Goal: Task Accomplishment & Management: Complete application form

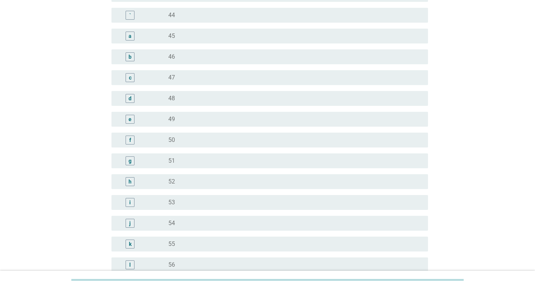
scroll to position [737, 0]
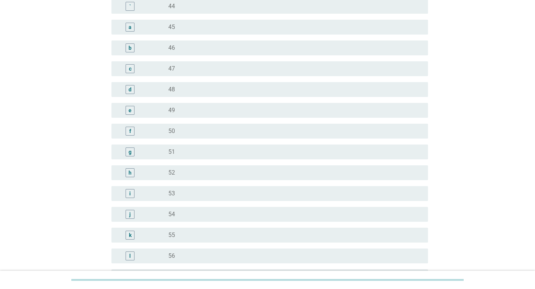
click at [140, 233] on div "k" at bounding box center [129, 235] width 25 height 9
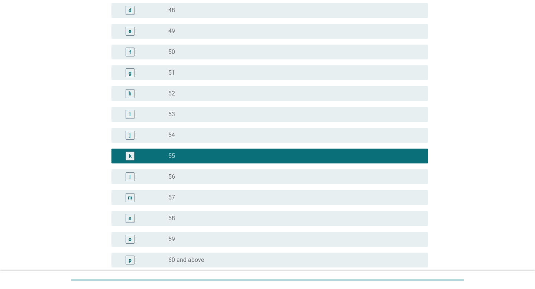
scroll to position [890, 0]
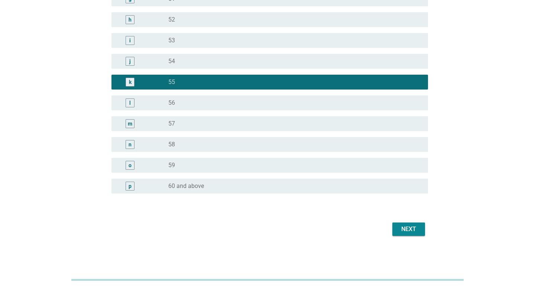
click at [409, 227] on div "Next" at bounding box center [408, 229] width 21 height 9
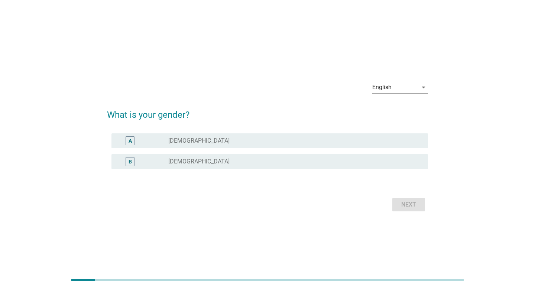
click at [211, 160] on div "radio_button_unchecked [DEMOGRAPHIC_DATA]" at bounding box center [292, 161] width 248 height 7
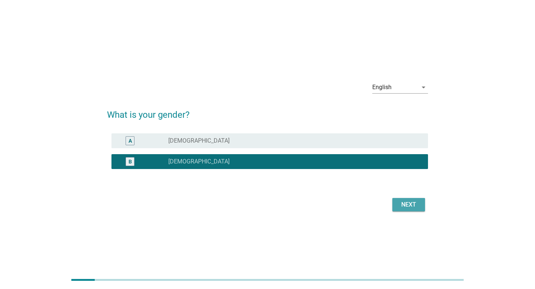
click at [401, 207] on div "Next" at bounding box center [408, 204] width 21 height 9
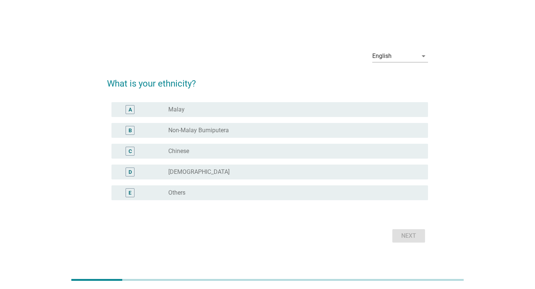
click at [330, 152] on div "radio_button_unchecked Chinese" at bounding box center [292, 150] width 248 height 7
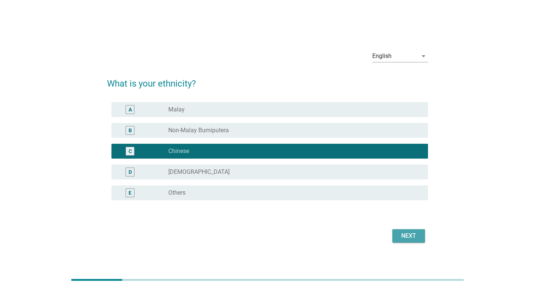
click at [410, 233] on div "Next" at bounding box center [408, 235] width 21 height 9
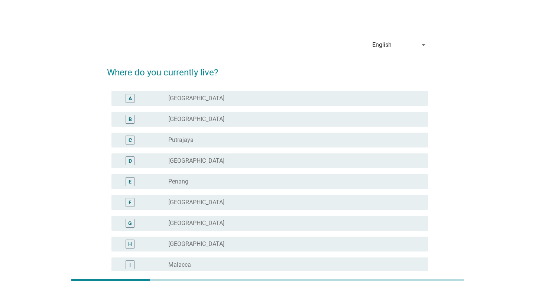
click at [372, 101] on div "radio_button_unchecked [GEOGRAPHIC_DATA]" at bounding box center [292, 98] width 248 height 7
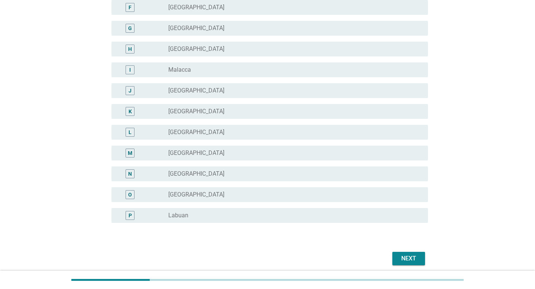
scroll to position [224, 0]
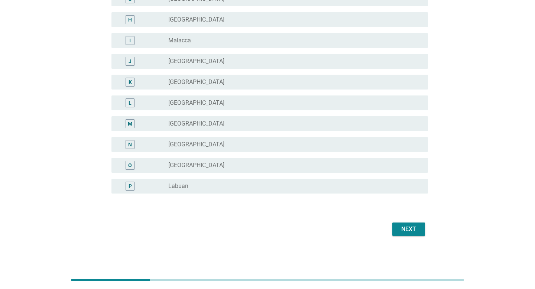
click at [409, 229] on div "Next" at bounding box center [408, 229] width 21 height 9
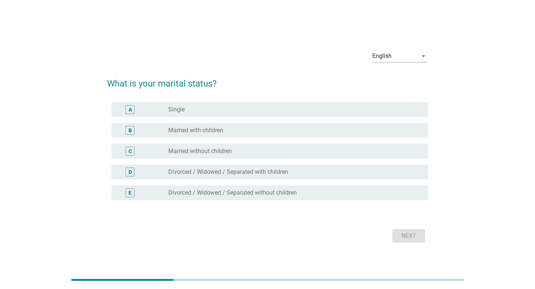
click at [230, 130] on div "radio_button_unchecked Married with children" at bounding box center [292, 130] width 248 height 7
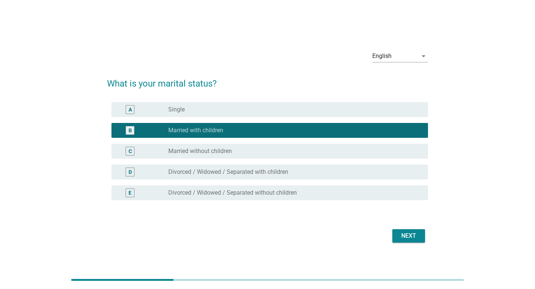
click at [398, 231] on div "Next" at bounding box center [408, 235] width 21 height 9
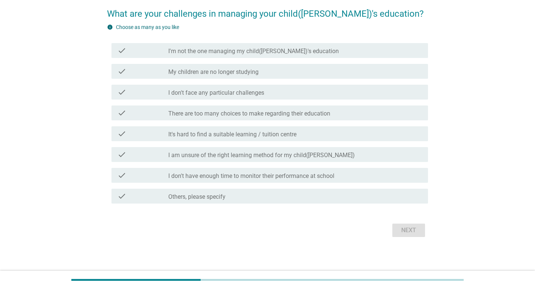
scroll to position [60, 0]
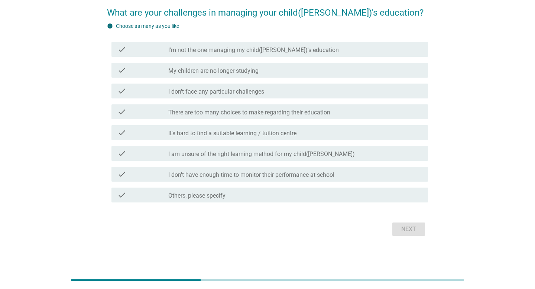
click at [341, 197] on div "check_box_outline_blank Others, please specify" at bounding box center [295, 195] width 254 height 9
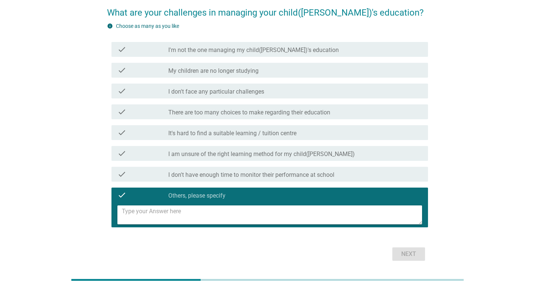
click at [334, 212] on textarea at bounding box center [272, 214] width 300 height 19
type textarea "Cost"
click at [407, 257] on div "Next" at bounding box center [408, 254] width 21 height 9
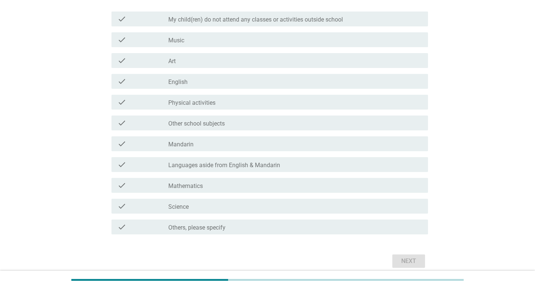
scroll to position [104, 0]
click at [269, 225] on div "check_box Others, please specify" at bounding box center [295, 226] width 254 height 9
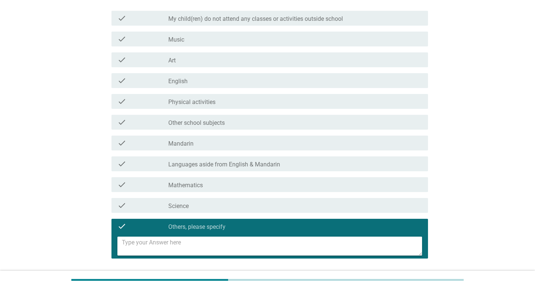
click at [247, 244] on textarea at bounding box center [272, 246] width 300 height 19
type textarea "Gym"
click at [455, 231] on div "English arrow_drop_down What types of classes or activities does your child cur…" at bounding box center [267, 111] width 499 height 377
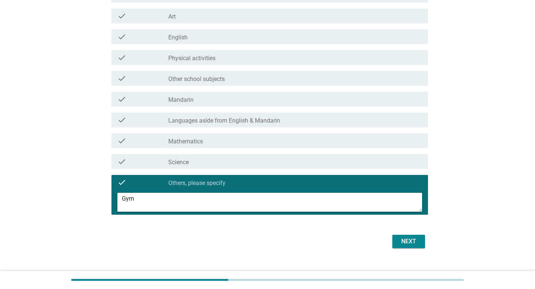
scroll to position [160, 0]
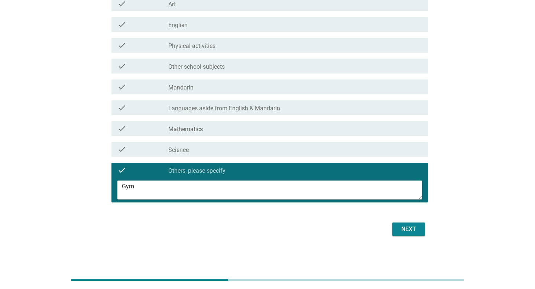
click at [411, 227] on div "Next" at bounding box center [408, 229] width 21 height 9
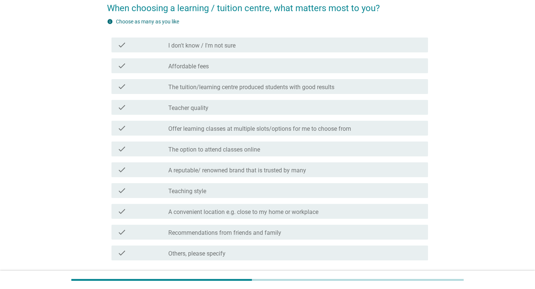
scroll to position [66, 0]
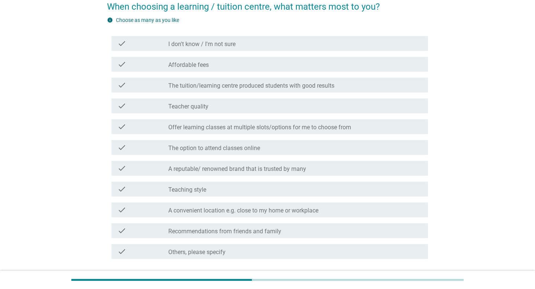
click at [209, 108] on div "check_box_outline_blank Teacher quality" at bounding box center [295, 105] width 254 height 9
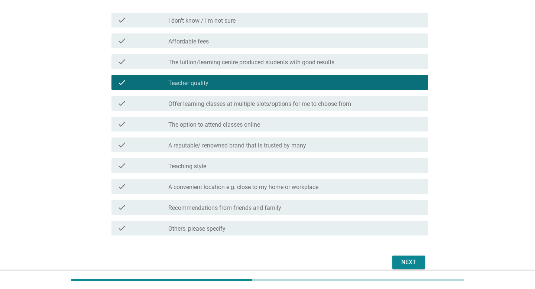
scroll to position [91, 0]
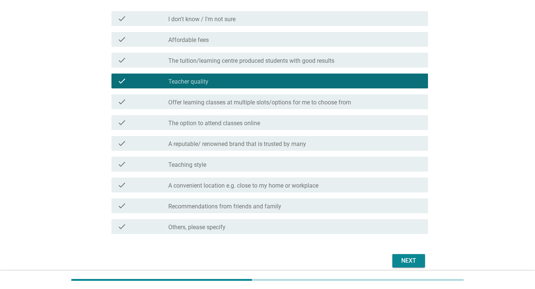
click at [211, 163] on div "check_box_outline_blank Teaching style" at bounding box center [295, 164] width 254 height 9
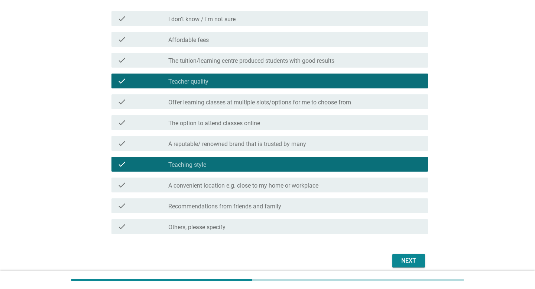
click at [202, 187] on label "A convenient location e.g. close to my home or workplace" at bounding box center [243, 185] width 150 height 7
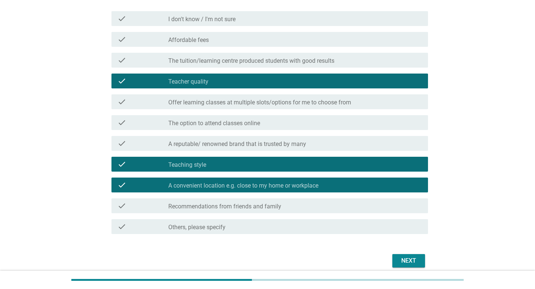
click at [203, 204] on label "Recommendations from friends and family" at bounding box center [224, 206] width 113 height 7
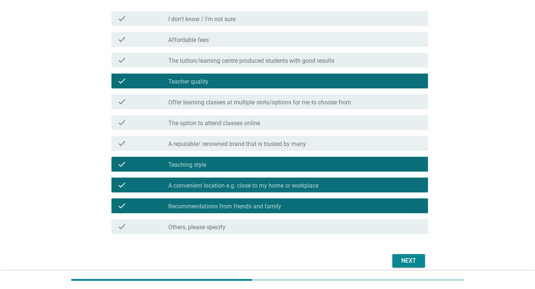
click at [409, 260] on div "Next" at bounding box center [408, 260] width 21 height 9
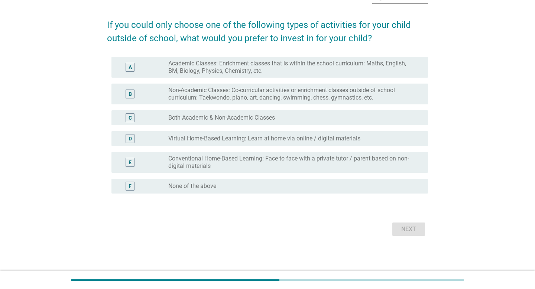
scroll to position [0, 0]
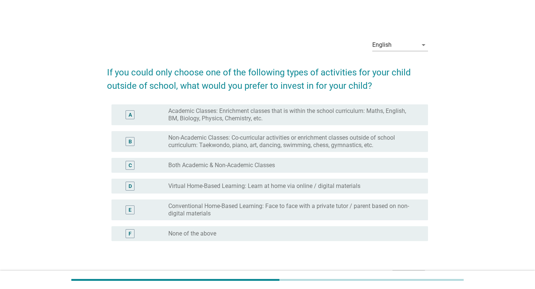
click at [280, 119] on label "Academic Classes: Enrichment classes that is within the school curriculum: Math…" at bounding box center [292, 114] width 248 height 15
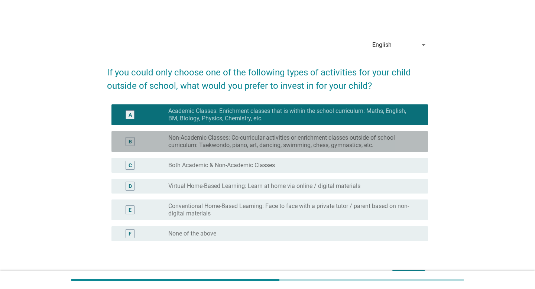
click at [269, 144] on label "Non-Academic Classes: Co-curricular activities or enrichment classes outside of…" at bounding box center [292, 141] width 248 height 15
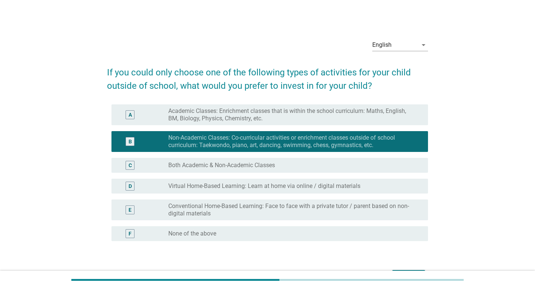
click at [263, 162] on label "Both Academic & Non-Academic Classes" at bounding box center [221, 165] width 107 height 7
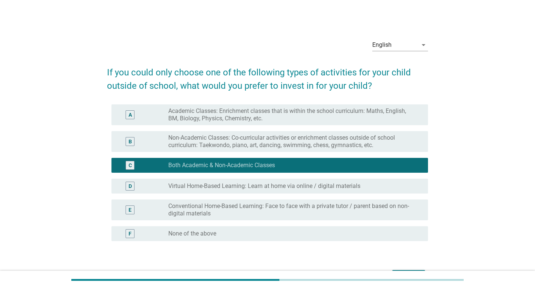
click at [450, 218] on div "English arrow_drop_down If you could only choose one of the following types of …" at bounding box center [267, 159] width 499 height 265
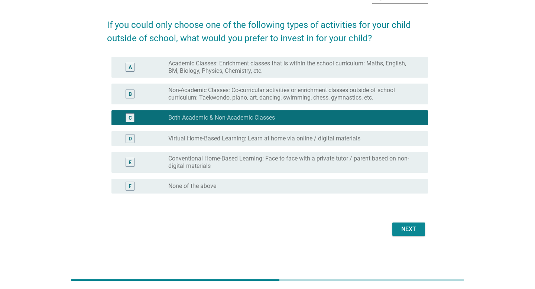
click at [397, 228] on button "Next" at bounding box center [408, 229] width 33 height 13
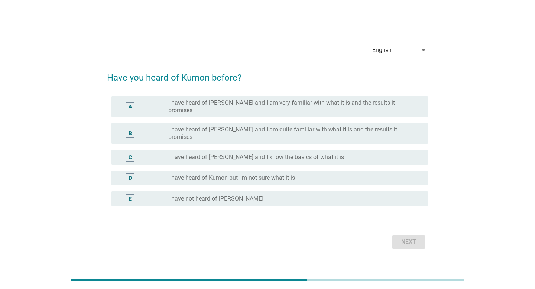
click at [254, 111] on label "I have heard of [PERSON_NAME] and I am very familiar with what it is and the re…" at bounding box center [292, 106] width 248 height 15
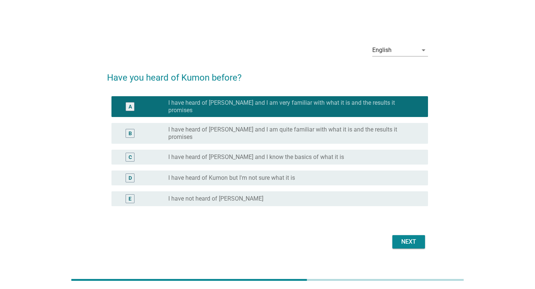
click at [402, 237] on div "Next" at bounding box center [408, 241] width 21 height 9
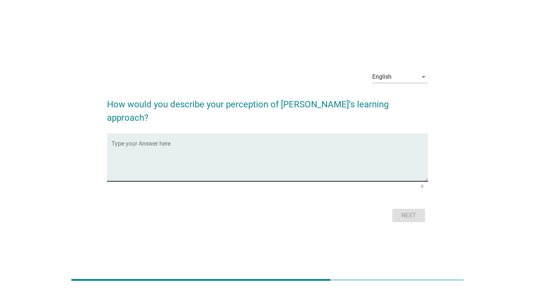
click at [236, 142] on textarea "Type your Answer here" at bounding box center [269, 161] width 317 height 39
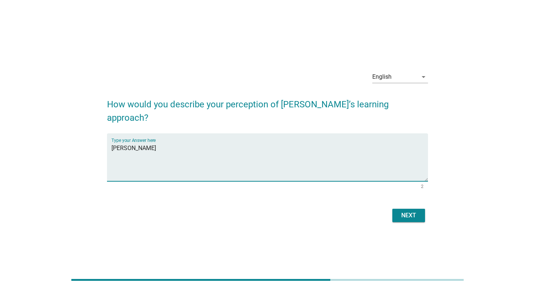
type textarea "J"
type textarea "Repetitive. With practise comes results."
click at [406, 211] on div "Next" at bounding box center [408, 215] width 21 height 9
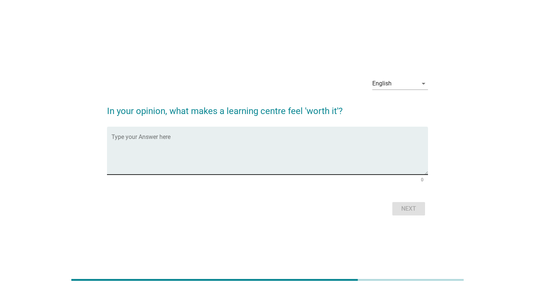
click at [251, 141] on textarea "Type your Answer here" at bounding box center [269, 155] width 317 height 39
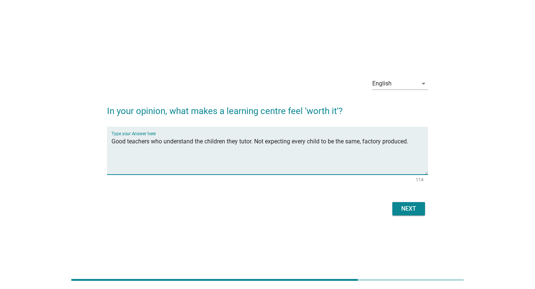
type textarea "Good teachers who understand the children they tutor. Not expecting every child…"
click at [404, 205] on div "Next" at bounding box center [408, 208] width 21 height 9
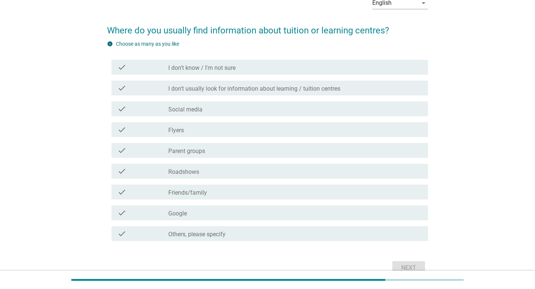
scroll to position [61, 0]
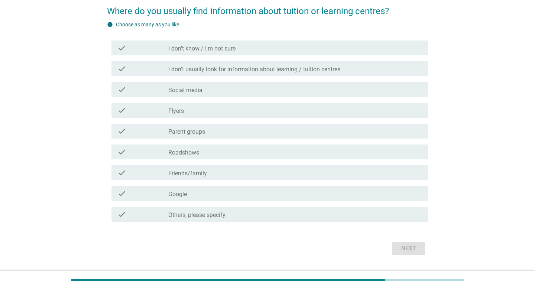
click at [220, 173] on div "check_box_outline_blank Friends/family" at bounding box center [295, 172] width 254 height 9
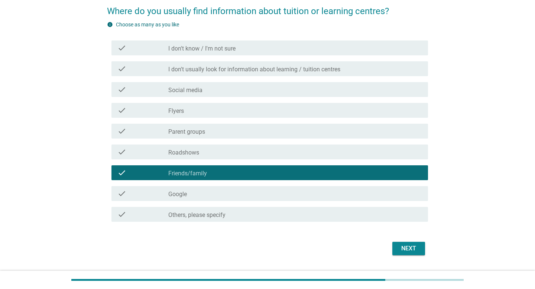
click at [227, 130] on div "check_box_outline_blank Parent groups" at bounding box center [295, 131] width 254 height 9
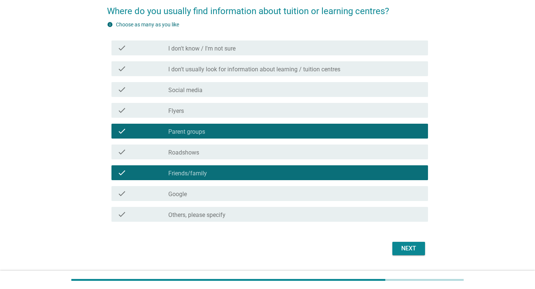
click at [405, 252] on div "Next" at bounding box center [408, 248] width 21 height 9
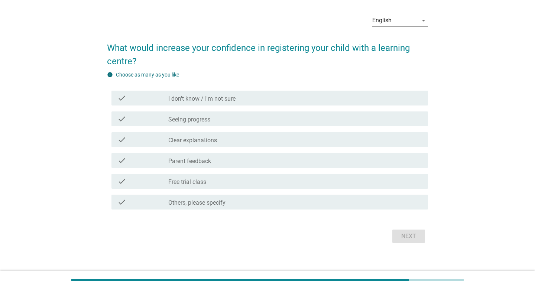
scroll to position [29, 0]
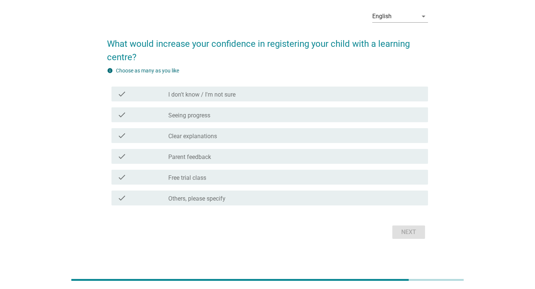
click at [288, 114] on div "check_box_outline_blank Seeing progress" at bounding box center [295, 114] width 254 height 9
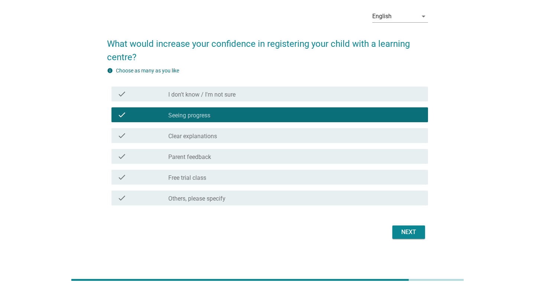
click at [279, 194] on div "check_box Others, please specify" at bounding box center [295, 198] width 254 height 9
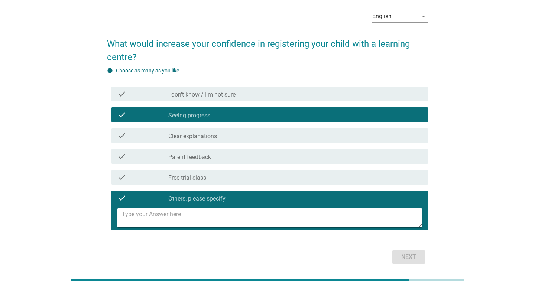
click at [266, 217] on textarea at bounding box center [272, 217] width 300 height 19
type textarea "If the child likes it"
click at [409, 254] on div "Next" at bounding box center [408, 257] width 21 height 9
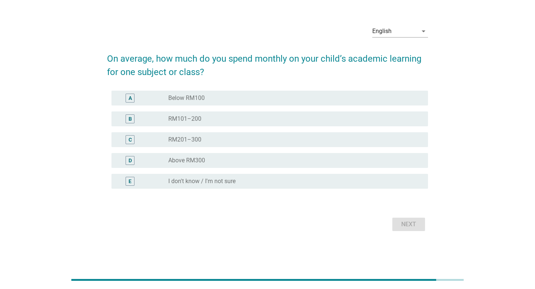
scroll to position [0, 0]
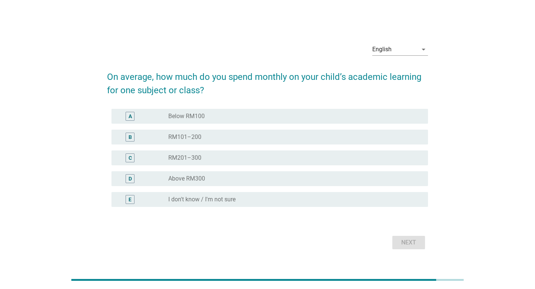
click at [249, 177] on div "radio_button_unchecked Above RM300" at bounding box center [292, 178] width 248 height 7
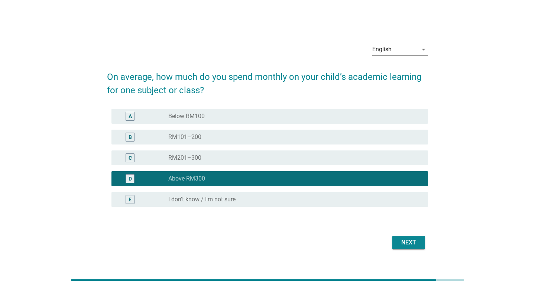
click at [408, 242] on div "Next" at bounding box center [408, 242] width 21 height 9
